Goal: Navigation & Orientation: Find specific page/section

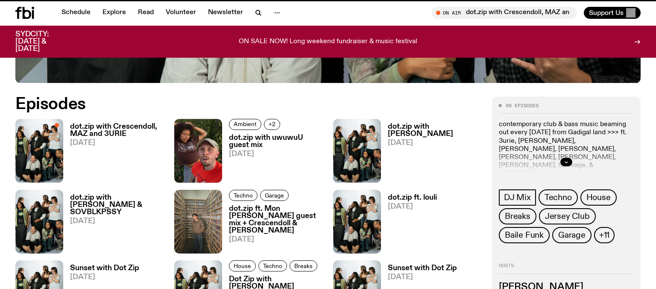
scroll to position [391, 0]
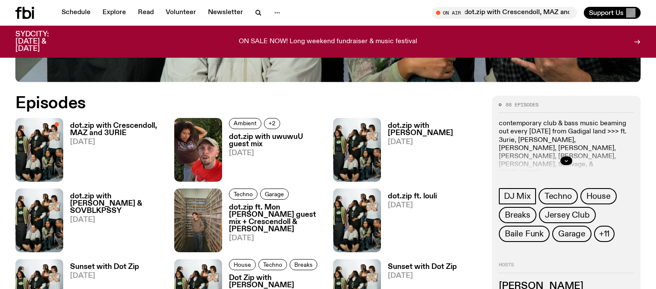
click at [126, 130] on h3 "dot.zip with Crescendoll, MAZ and 3URIE" at bounding box center [117, 129] width 94 height 15
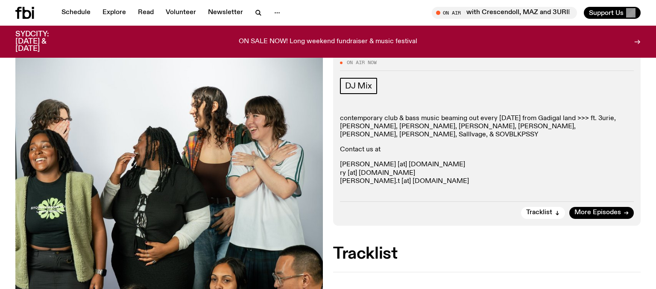
scroll to position [113, 0]
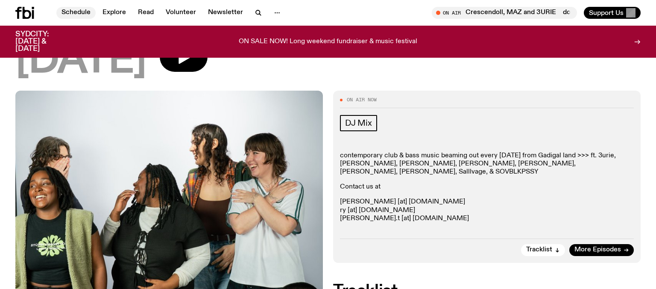
click at [85, 18] on link "Schedule" at bounding box center [75, 13] width 39 height 12
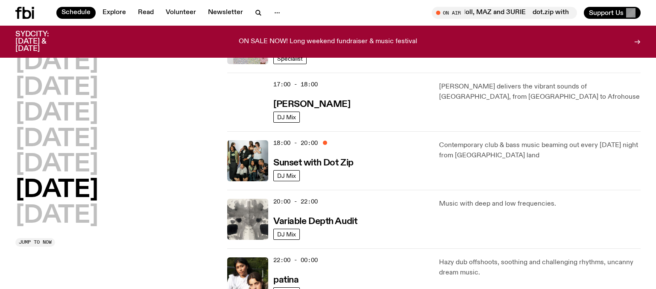
scroll to position [505, 0]
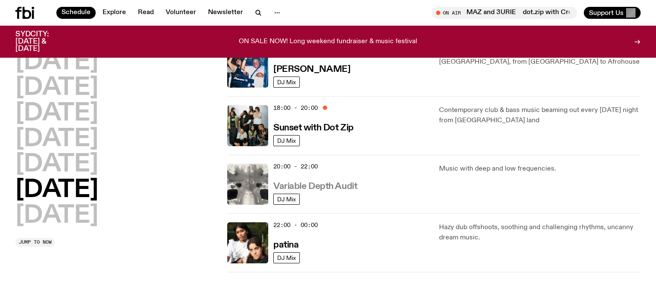
click at [342, 184] on h3 "Variable Depth Audit" at bounding box center [315, 186] width 84 height 9
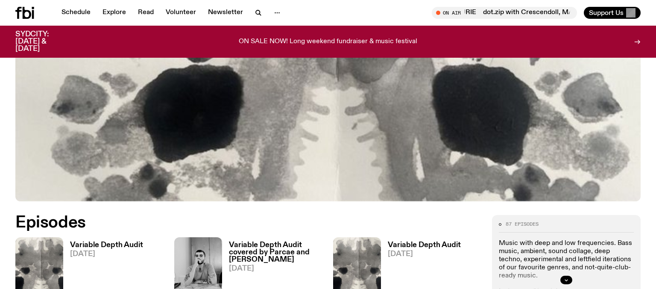
scroll to position [307, 0]
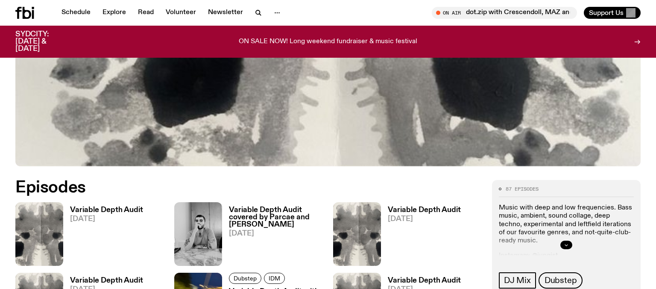
click at [567, 243] on icon "button" at bounding box center [566, 244] width 5 height 5
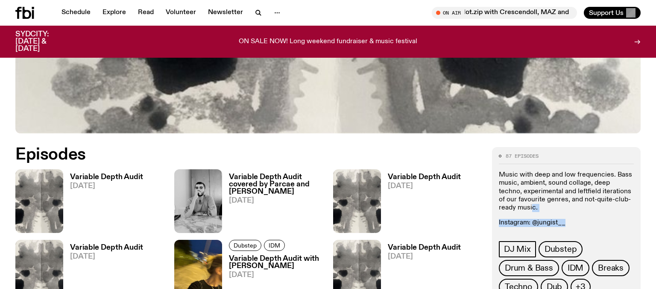
drag, startPoint x: 573, startPoint y: 222, endPoint x: 514, endPoint y: 207, distance: 61.4
click at [514, 207] on div "Music with deep and low frequencies. Bass music, ambient, sound collage, deep t…" at bounding box center [566, 199] width 135 height 56
click at [563, 222] on p "Instagram: @jungist__" at bounding box center [566, 223] width 135 height 8
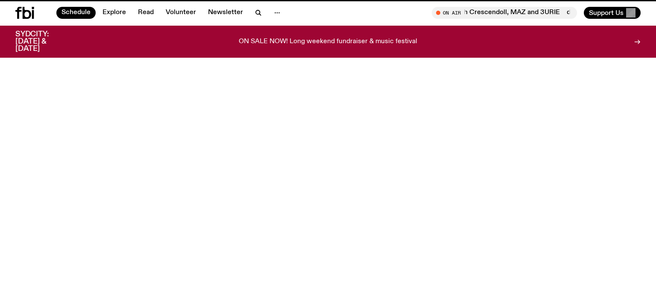
scroll to position [505, 0]
